Goal: Navigation & Orientation: Find specific page/section

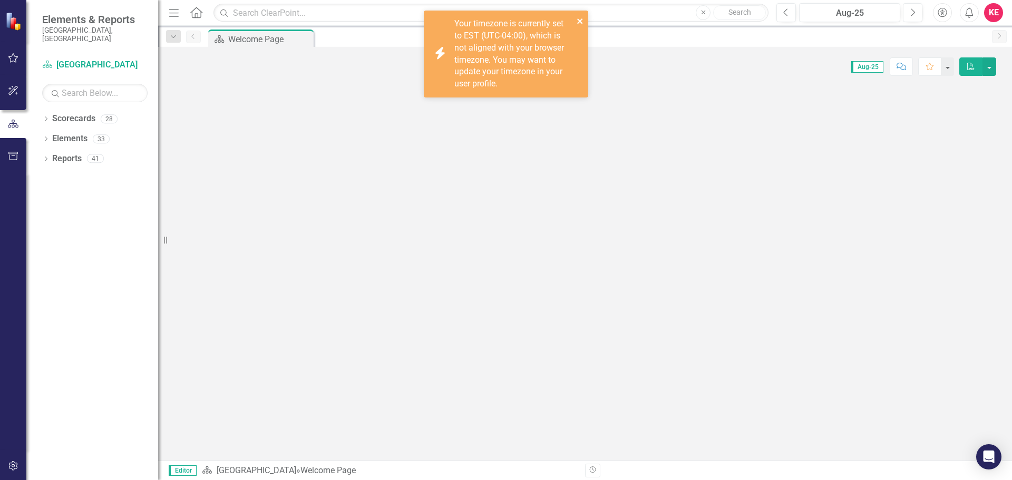
click at [578, 19] on icon "close" at bounding box center [579, 20] width 5 height 5
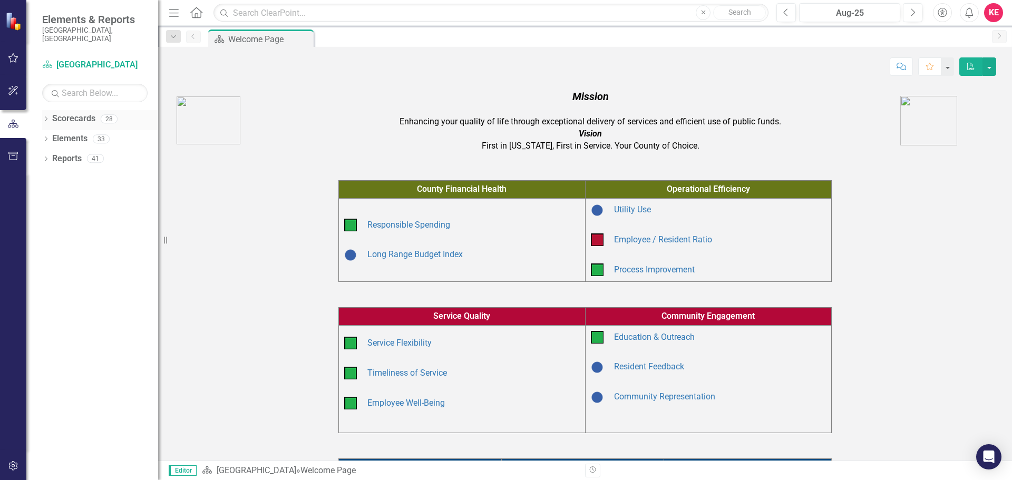
click at [47, 117] on icon "Dropdown" at bounding box center [45, 120] width 7 height 6
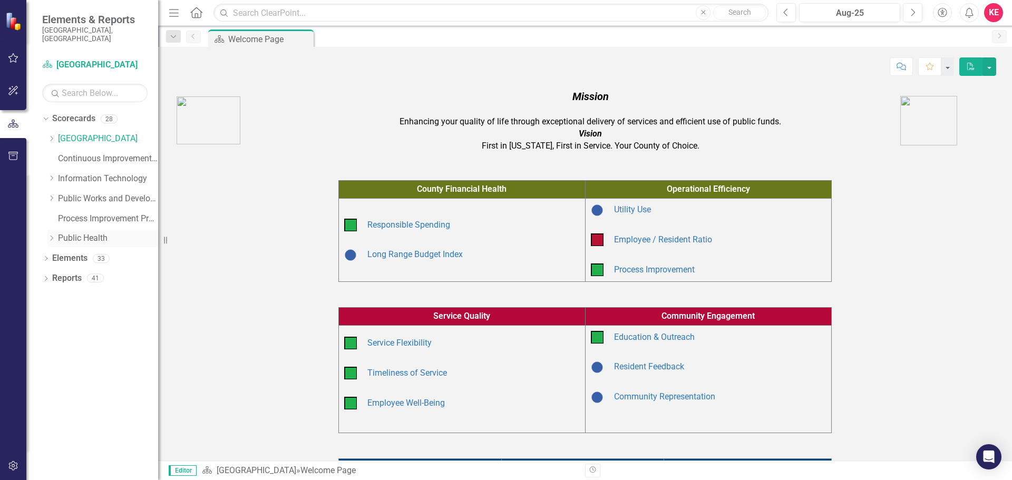
click at [51, 235] on icon "Dropdown" at bounding box center [51, 238] width 8 height 6
click at [46, 227] on div "Dropdown Scorecards 28 Dropdown Arapahoe County Provide Essential and Mandated …" at bounding box center [100, 239] width 116 height 259
click at [51, 170] on div "Dropdown Information Technology" at bounding box center [102, 178] width 111 height 17
click at [49, 236] on icon at bounding box center [50, 237] width 5 height 3
click at [53, 175] on icon "Dropdown" at bounding box center [51, 178] width 8 height 6
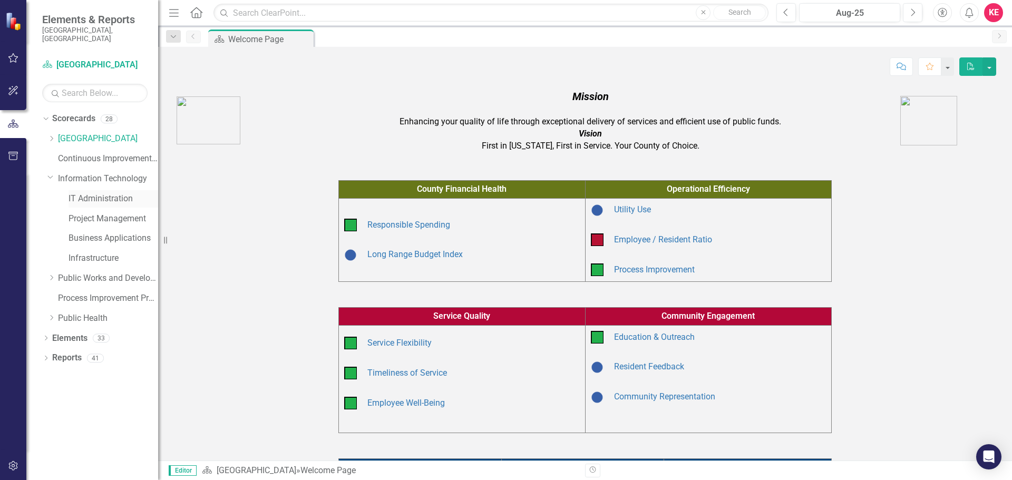
click at [85, 195] on link "IT Administration" at bounding box center [113, 199] width 90 height 12
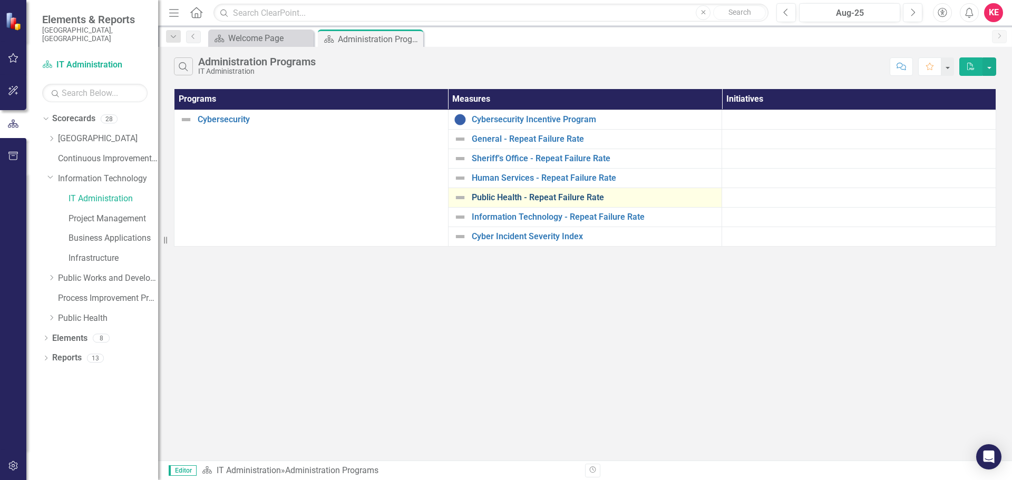
click at [505, 202] on link "Public Health - Repeat Failure Rate" at bounding box center [594, 197] width 245 height 9
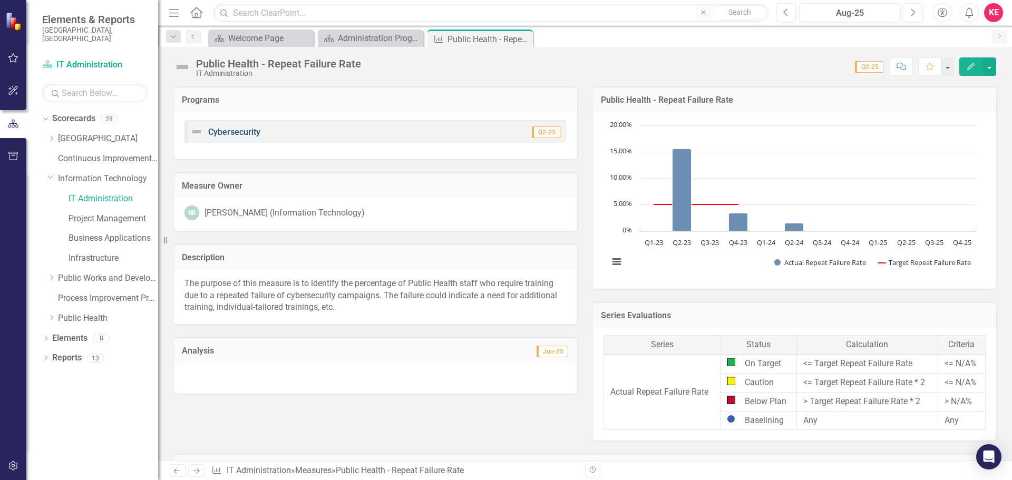
click at [243, 131] on link "Cybersecurity" at bounding box center [234, 132] width 52 height 10
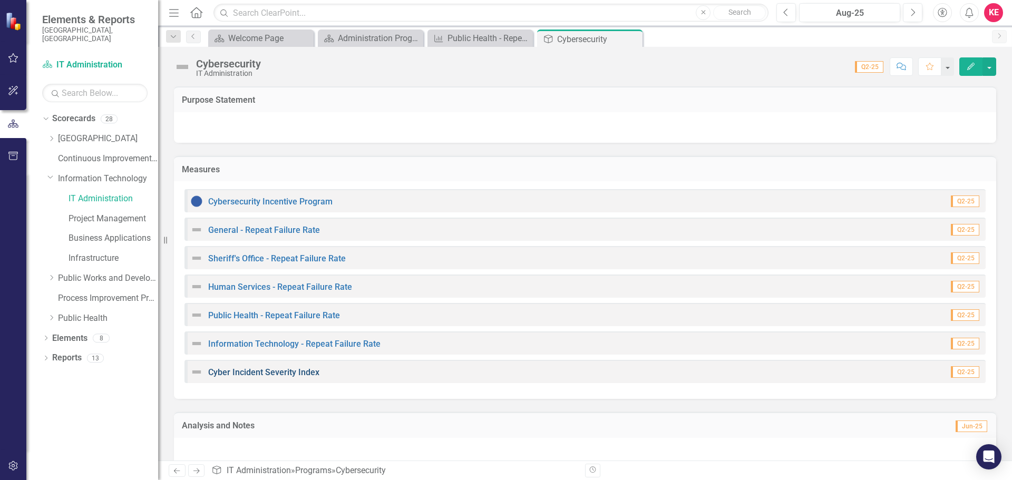
click at [227, 371] on link "Cyber Incident Severity Index" at bounding box center [263, 372] width 111 height 10
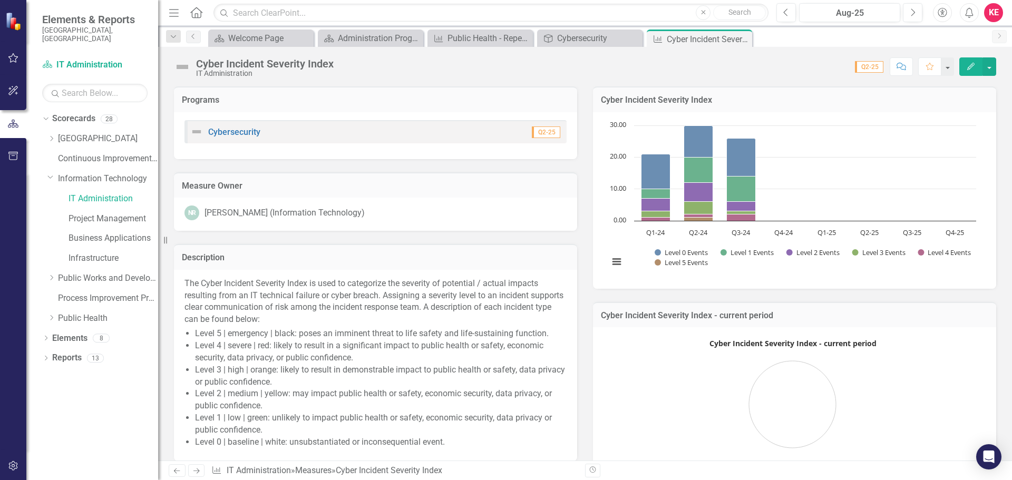
click at [223, 140] on div "Cybersecurity Q2-25" at bounding box center [375, 131] width 382 height 23
click at [229, 136] on link "Cybersecurity" at bounding box center [234, 132] width 52 height 10
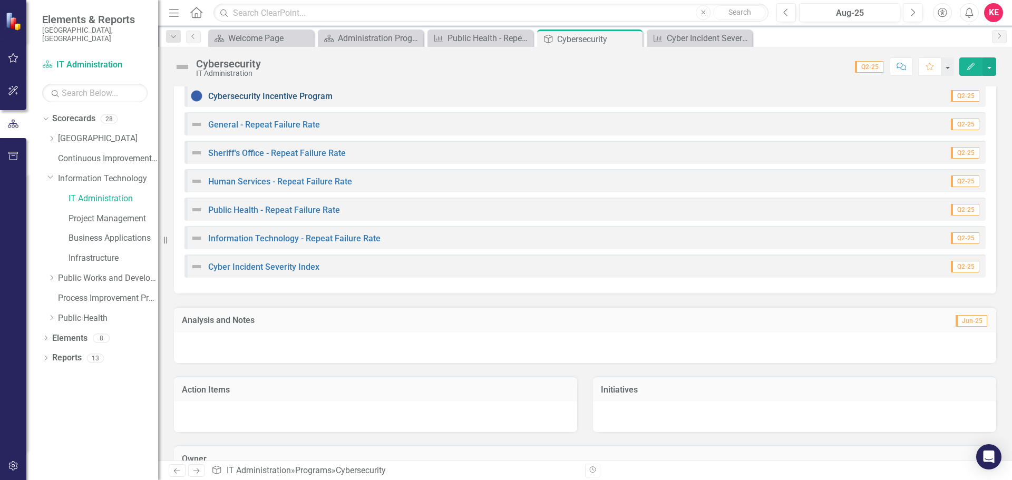
scroll to position [53, 0]
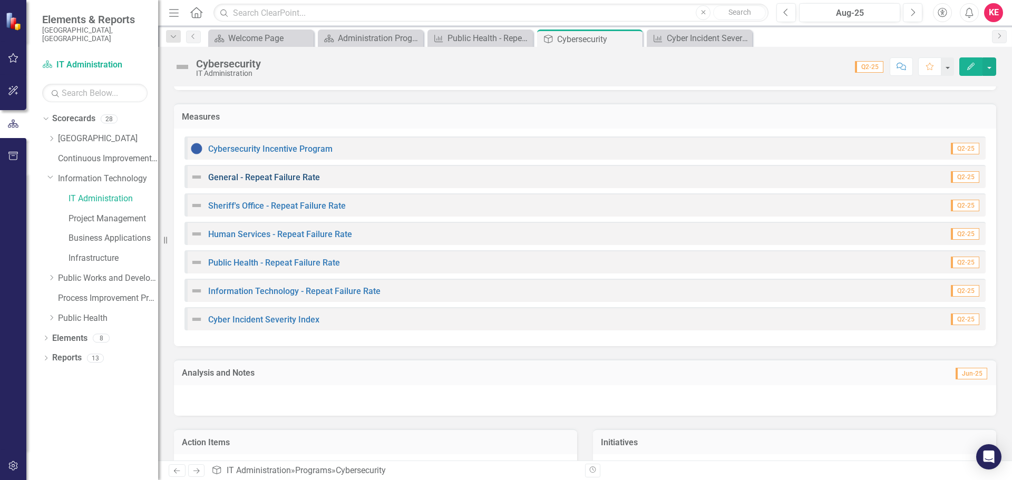
click at [265, 178] on link "General - Repeat Failure Rate" at bounding box center [264, 177] width 112 height 10
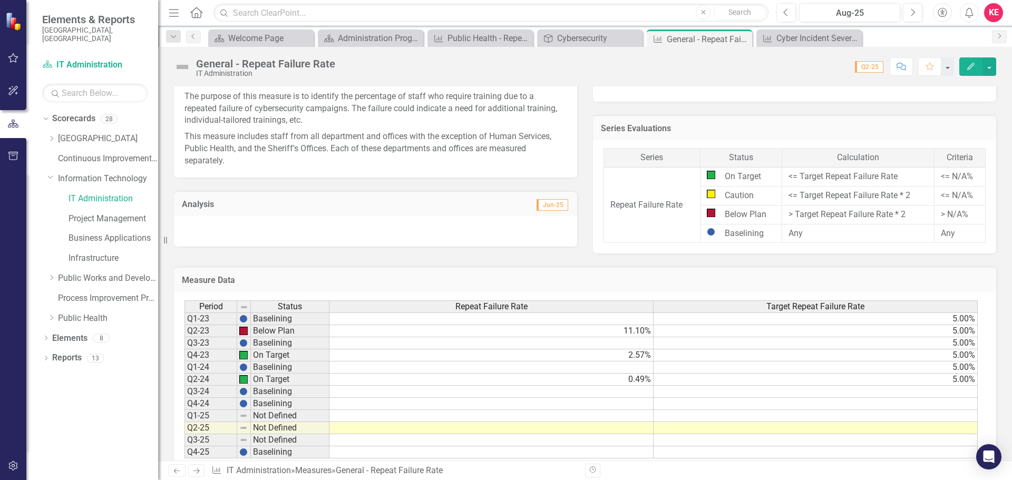
scroll to position [211, 0]
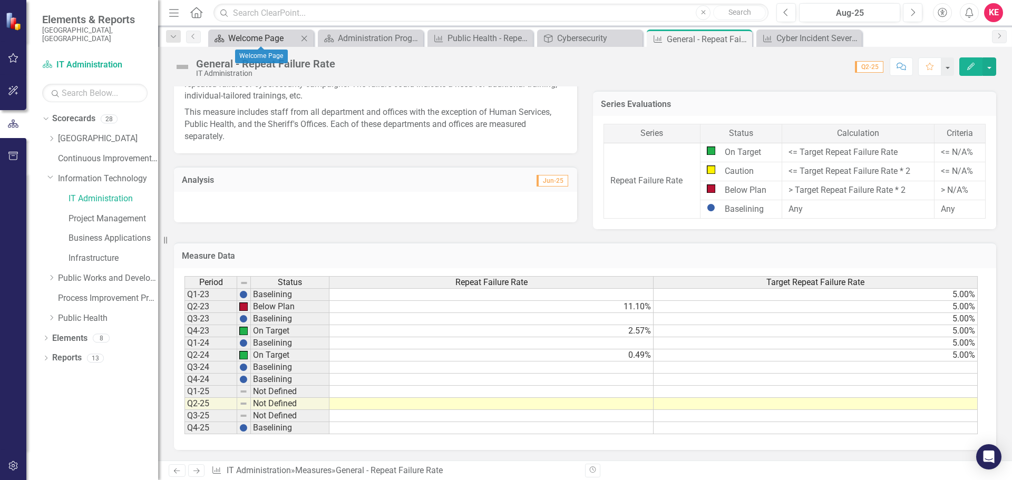
click at [290, 38] on div "Welcome Page" at bounding box center [263, 38] width 70 height 13
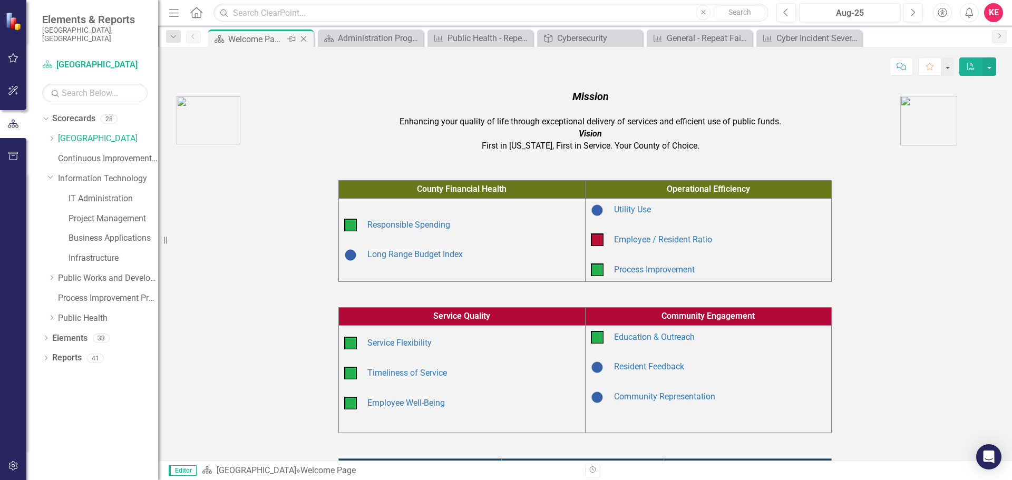
drag, startPoint x: 290, startPoint y: 38, endPoint x: 302, endPoint y: 38, distance: 12.6
click at [302, 38] on icon at bounding box center [304, 39] width 6 height 6
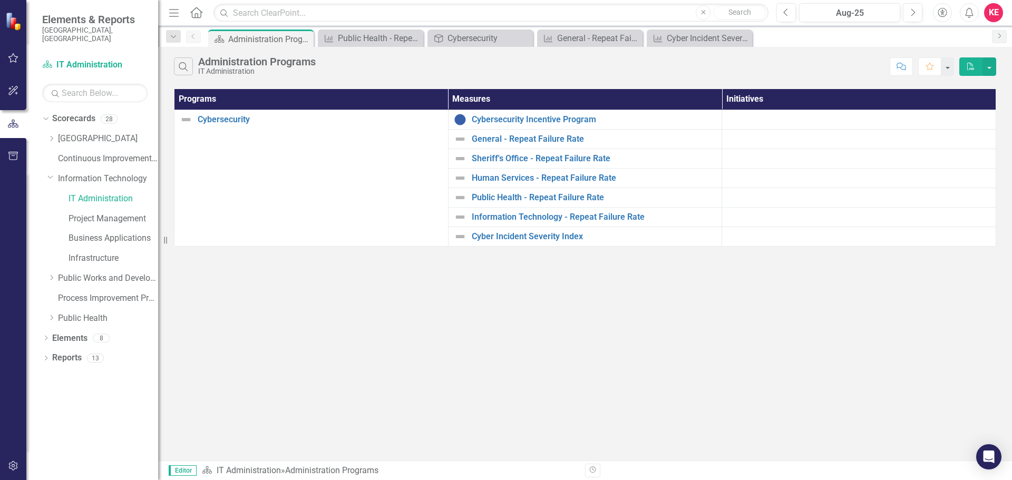
click at [0, 0] on icon at bounding box center [0, 0] width 0 height 0
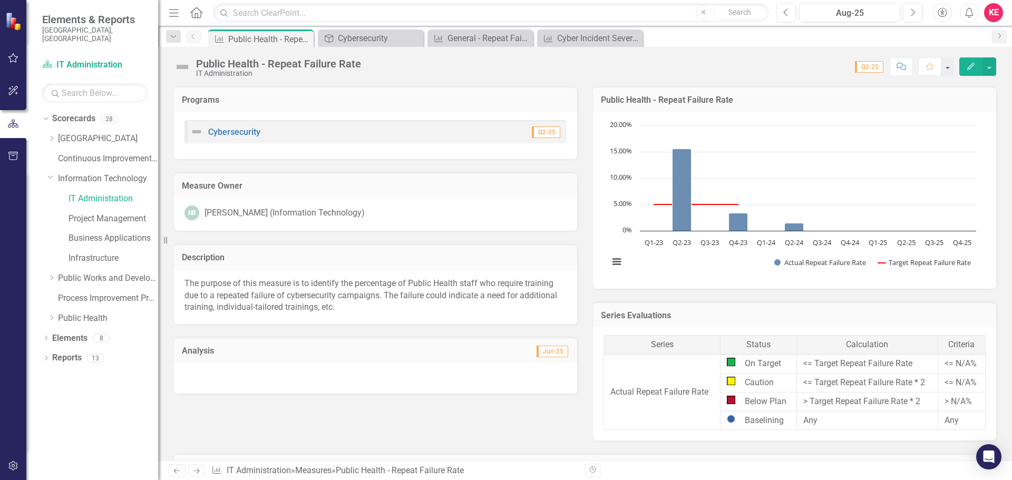
click at [0, 0] on icon at bounding box center [0, 0] width 0 height 0
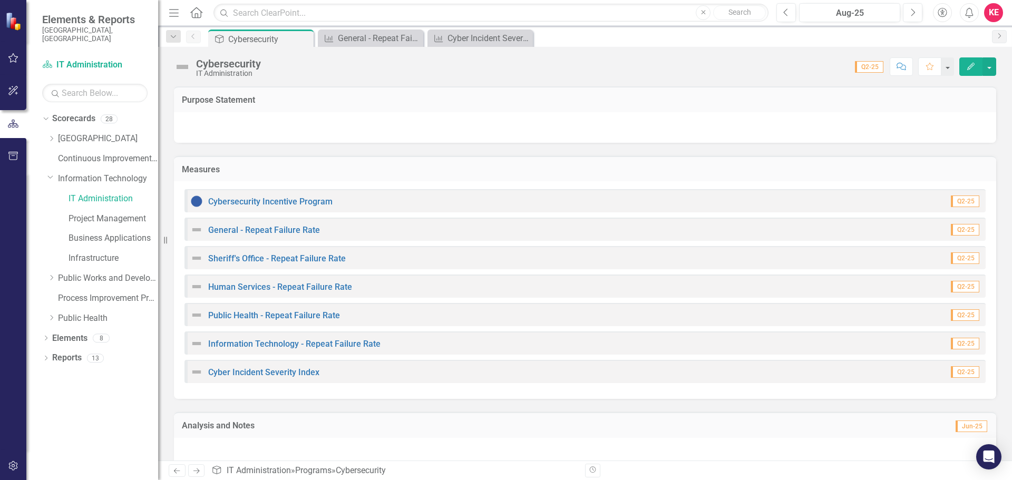
click at [0, 0] on icon at bounding box center [0, 0] width 0 height 0
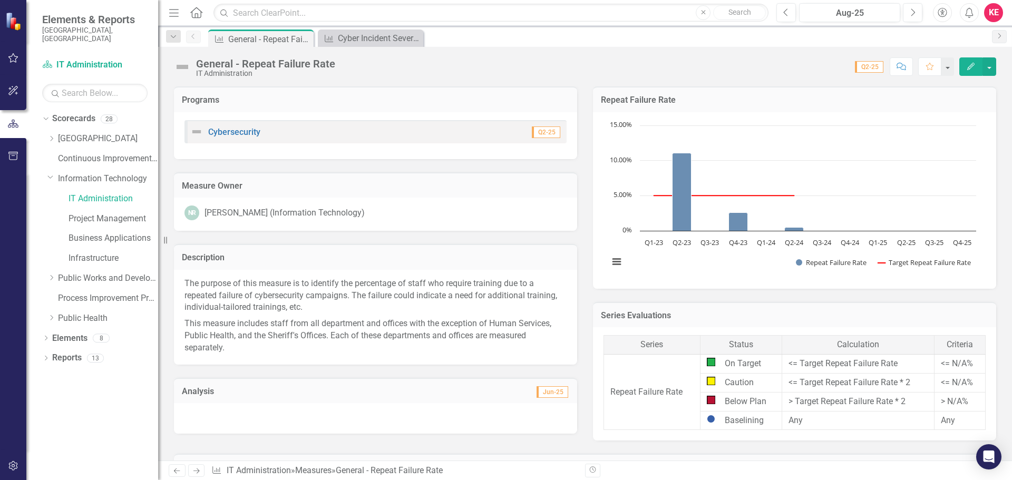
click at [0, 0] on icon at bounding box center [0, 0] width 0 height 0
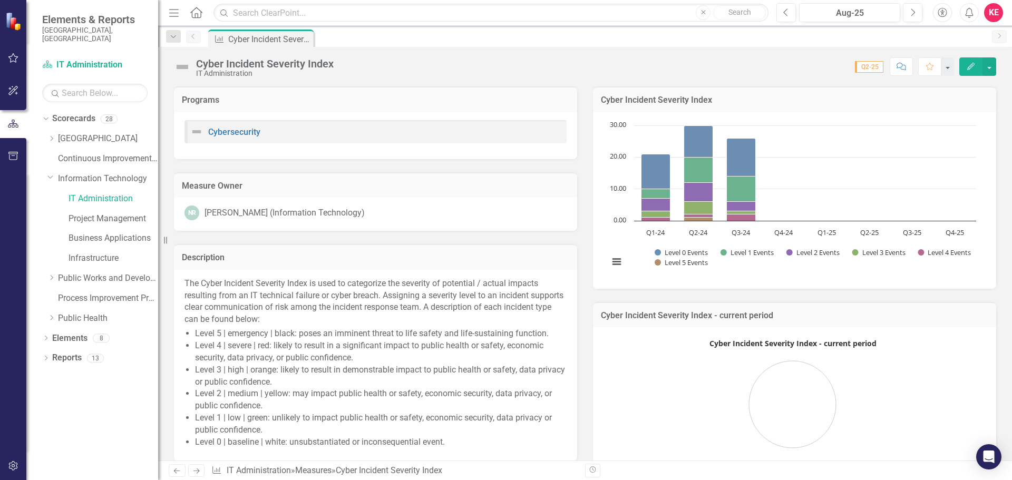
click at [0, 0] on icon "Pin" at bounding box center [0, 0] width 0 height 0
click at [302, 38] on icon "Pin" at bounding box center [304, 40] width 11 height 8
click at [71, 312] on link "Public Health" at bounding box center [108, 318] width 100 height 12
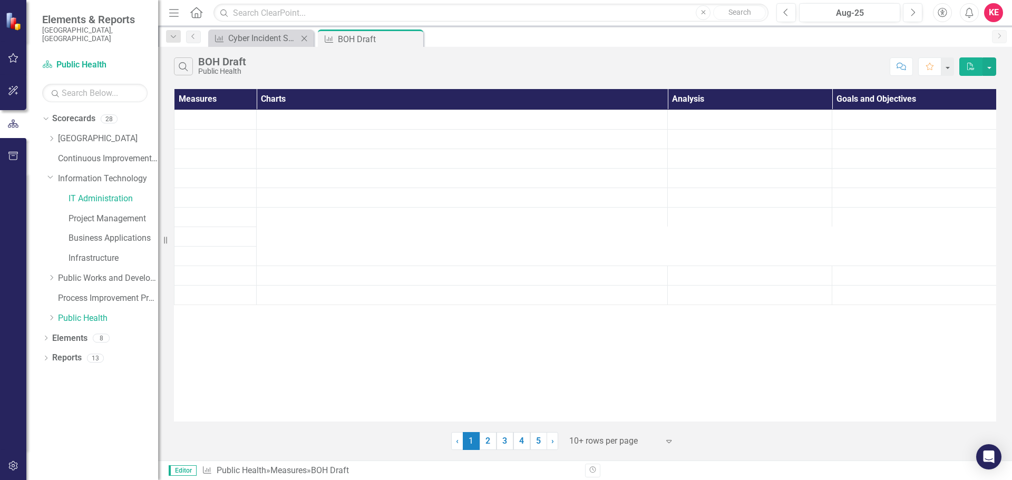
click at [304, 41] on icon "Close" at bounding box center [304, 38] width 11 height 8
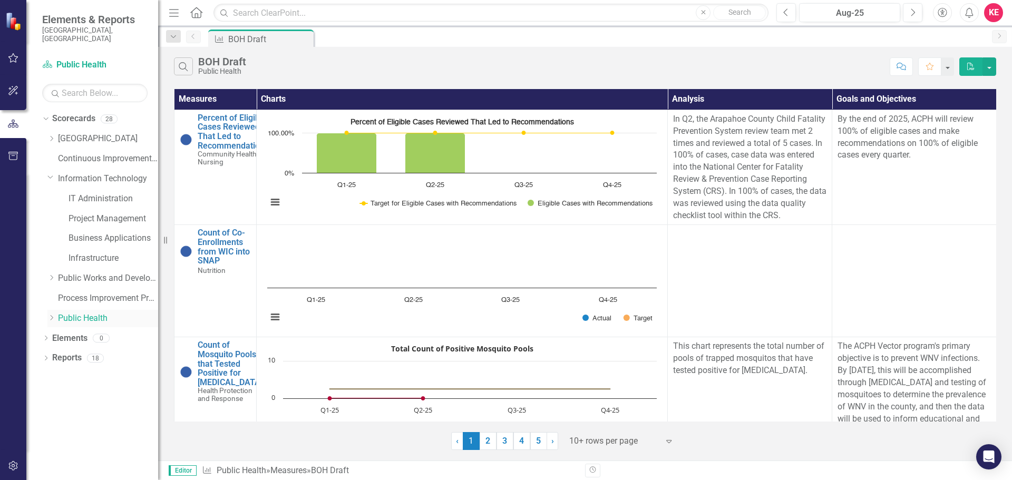
click at [54, 315] on icon "Dropdown" at bounding box center [51, 318] width 8 height 6
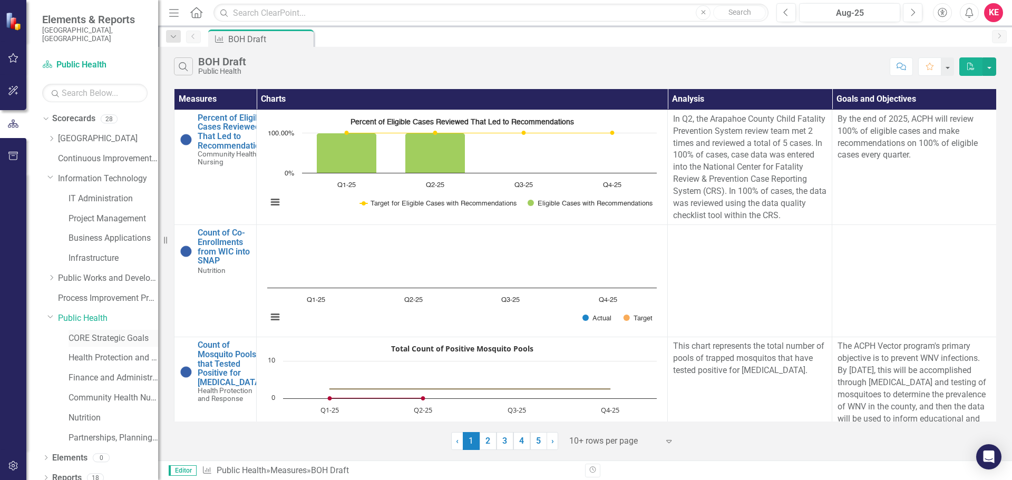
scroll to position [1, 0]
click at [93, 332] on link "CORE Strategic Goals" at bounding box center [113, 338] width 90 height 12
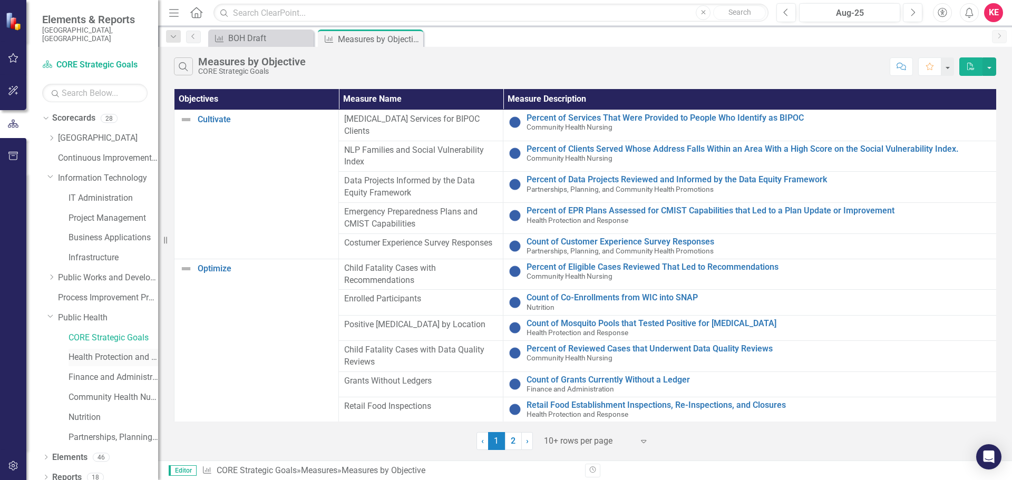
click at [94, 351] on link "Health Protection and Response" at bounding box center [113, 357] width 90 height 12
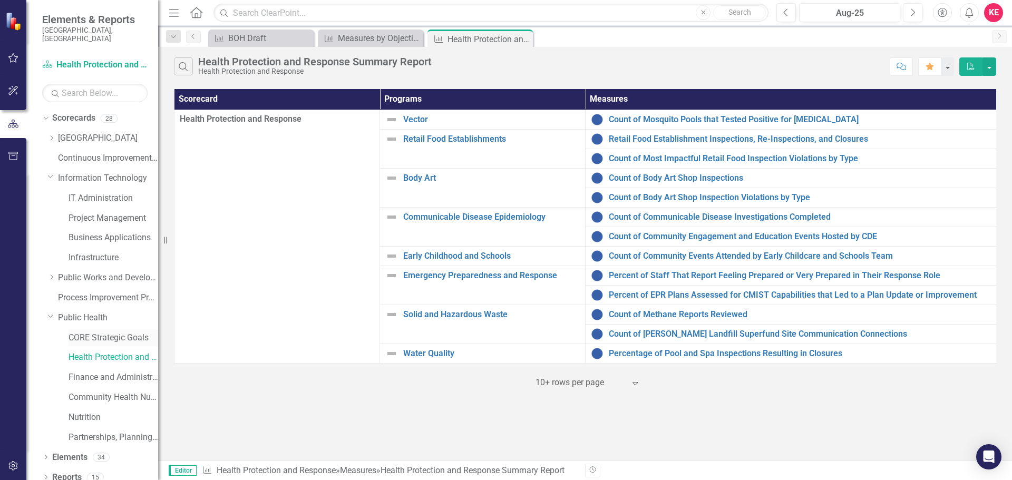
click at [104, 332] on link "CORE Strategic Goals" at bounding box center [113, 338] width 90 height 12
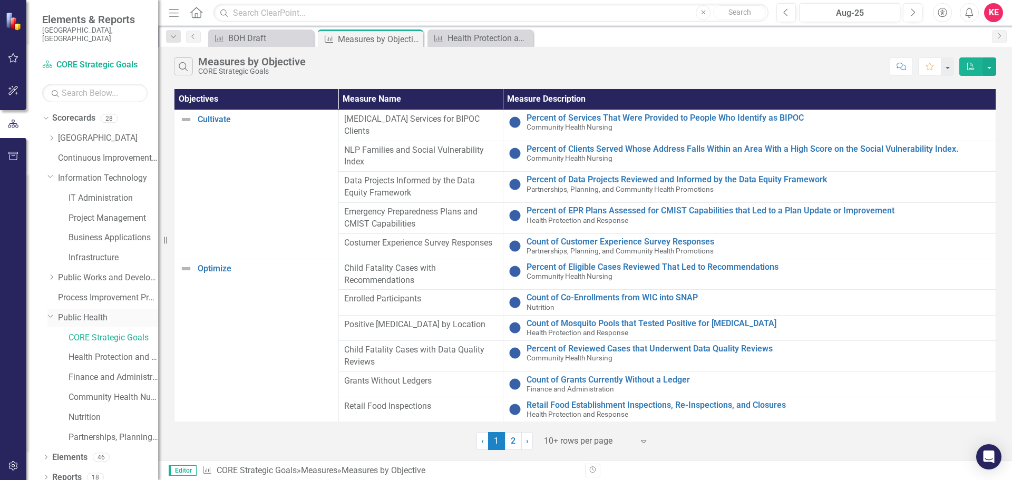
click at [103, 315] on link "Public Health" at bounding box center [108, 318] width 100 height 12
